Goal: Find specific page/section: Find specific page/section

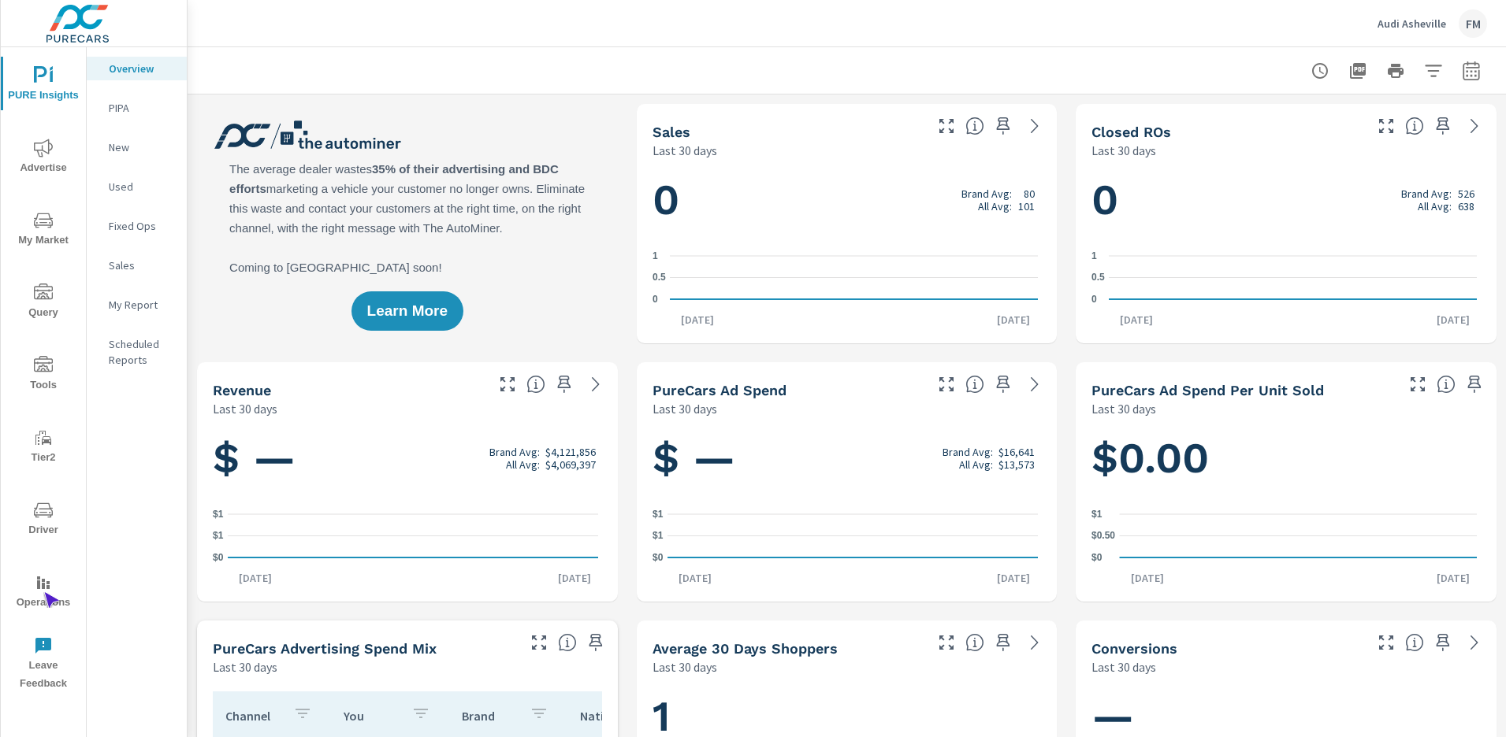
click at [43, 592] on span "Operations" at bounding box center [44, 593] width 76 height 39
